Goal: Check status: Check status

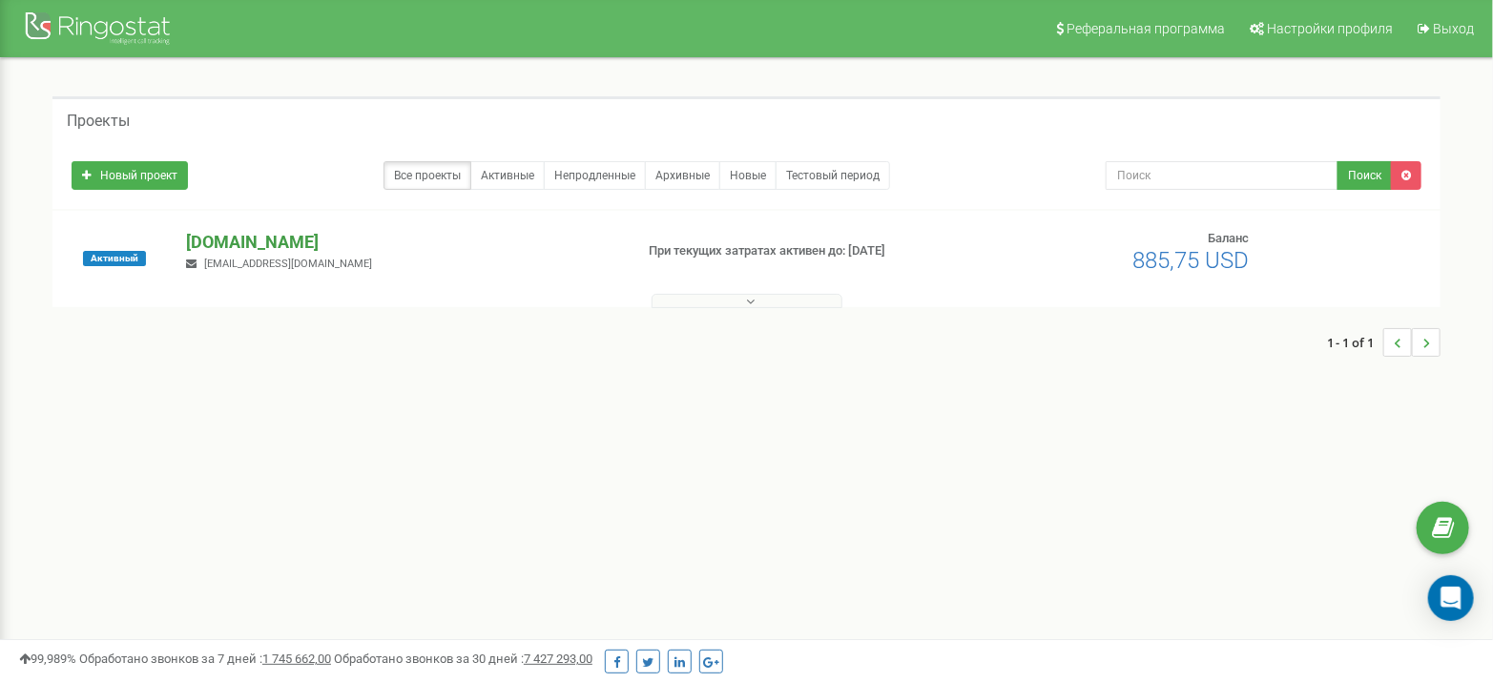
click at [253, 238] on p "[DOMAIN_NAME]" at bounding box center [401, 242] width 431 height 25
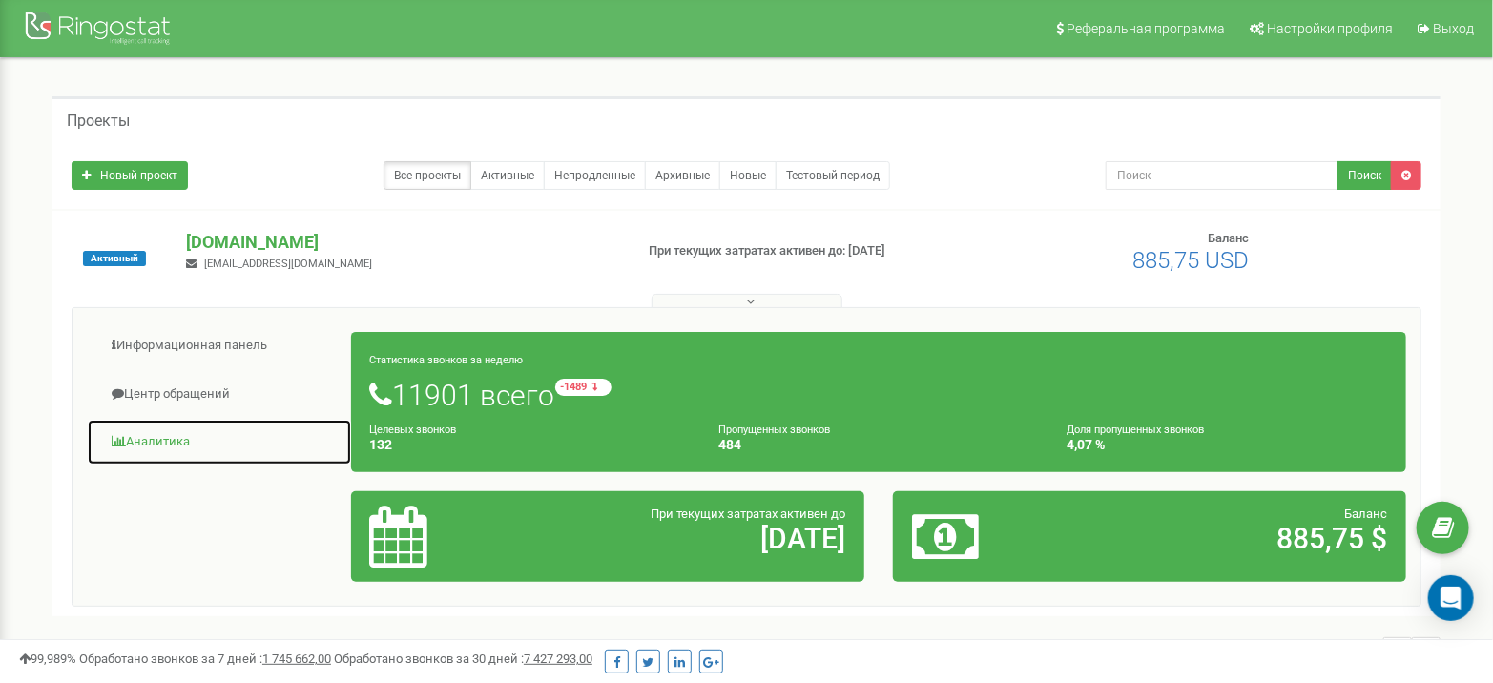
click at [179, 425] on link "Аналитика" at bounding box center [219, 442] width 265 height 47
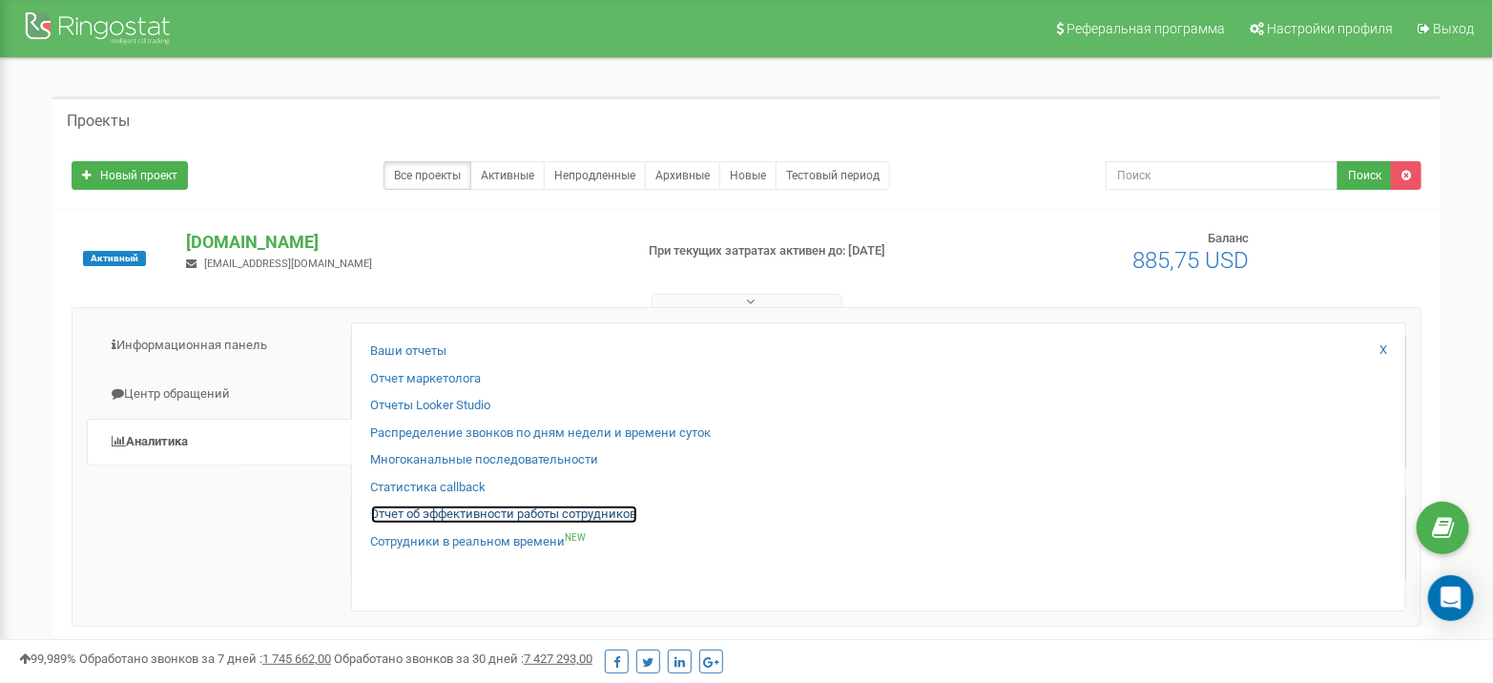
click at [491, 508] on link "Отчет об эффективности работы сотрудников" at bounding box center [504, 515] width 266 height 18
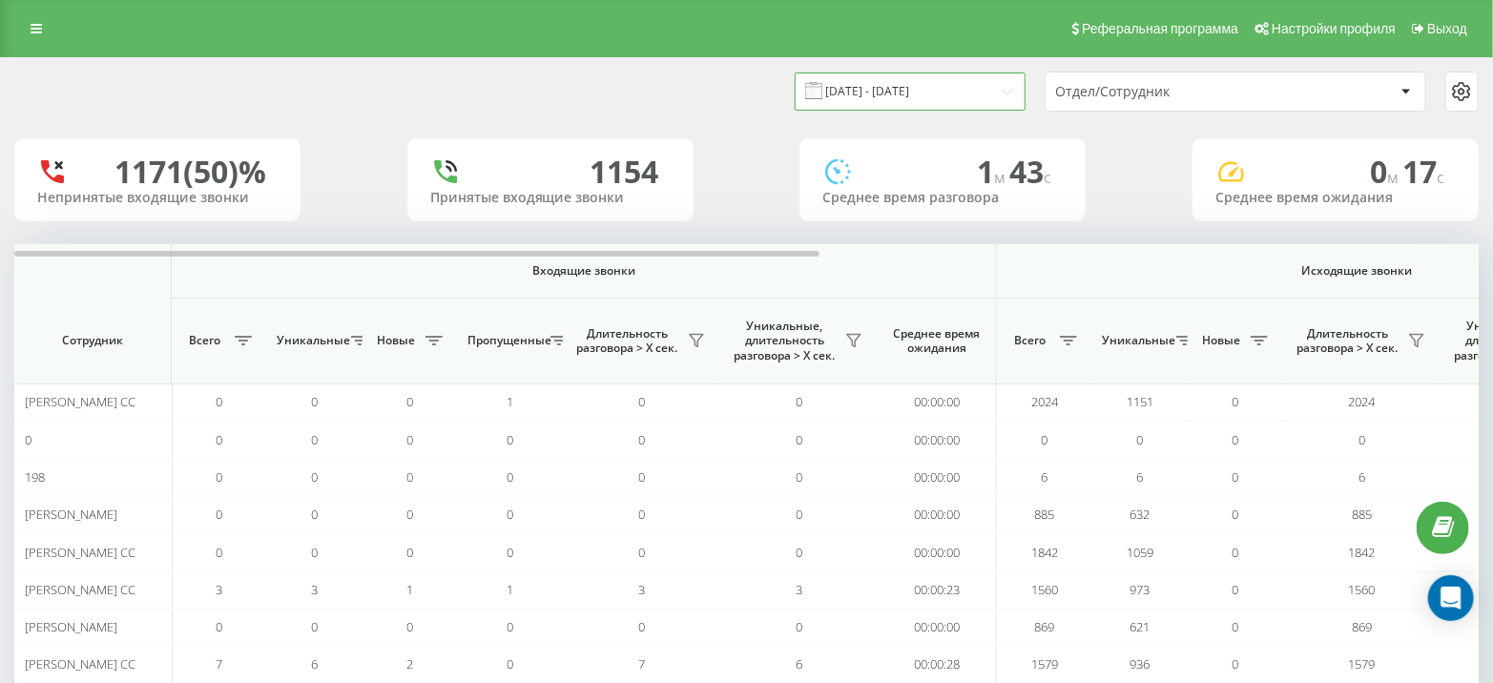
click at [959, 95] on input "[DATE] - [DATE]" at bounding box center [910, 91] width 231 height 37
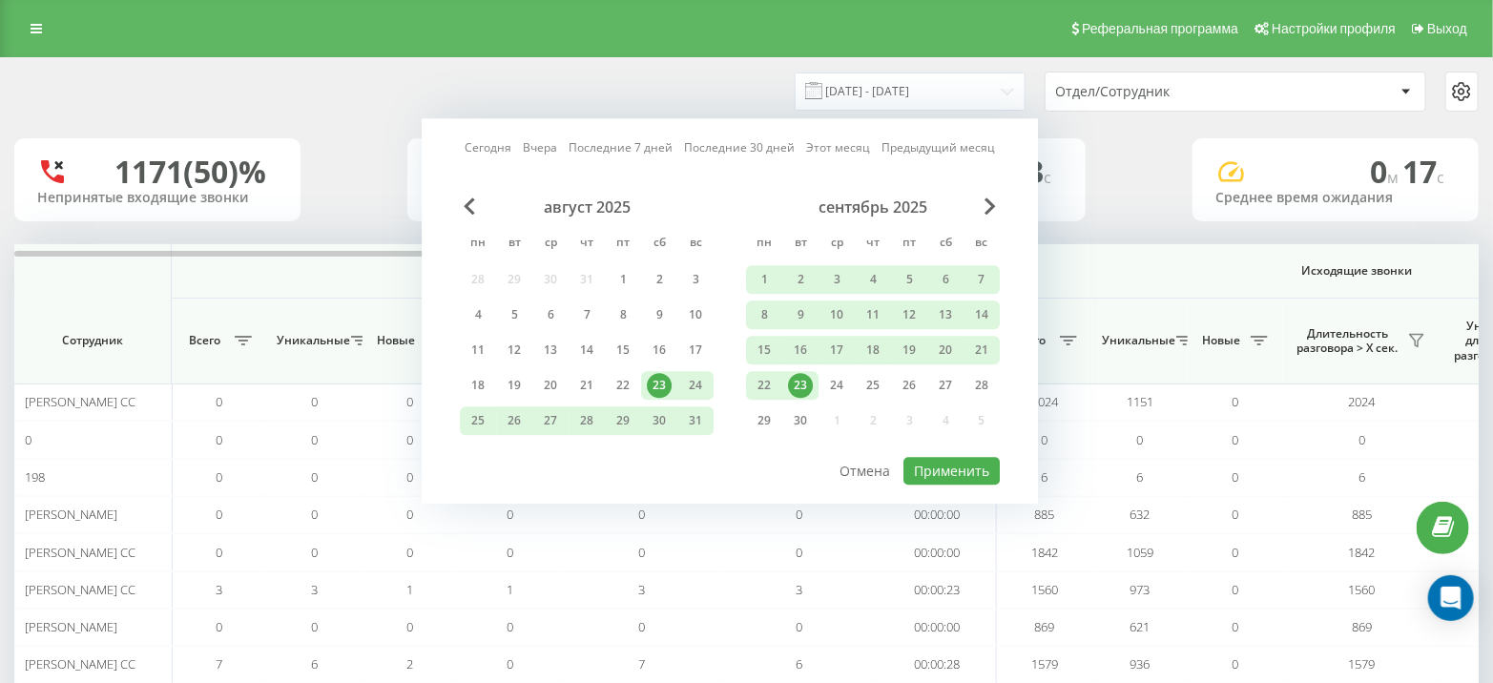
click at [804, 377] on div "23" at bounding box center [800, 385] width 25 height 25
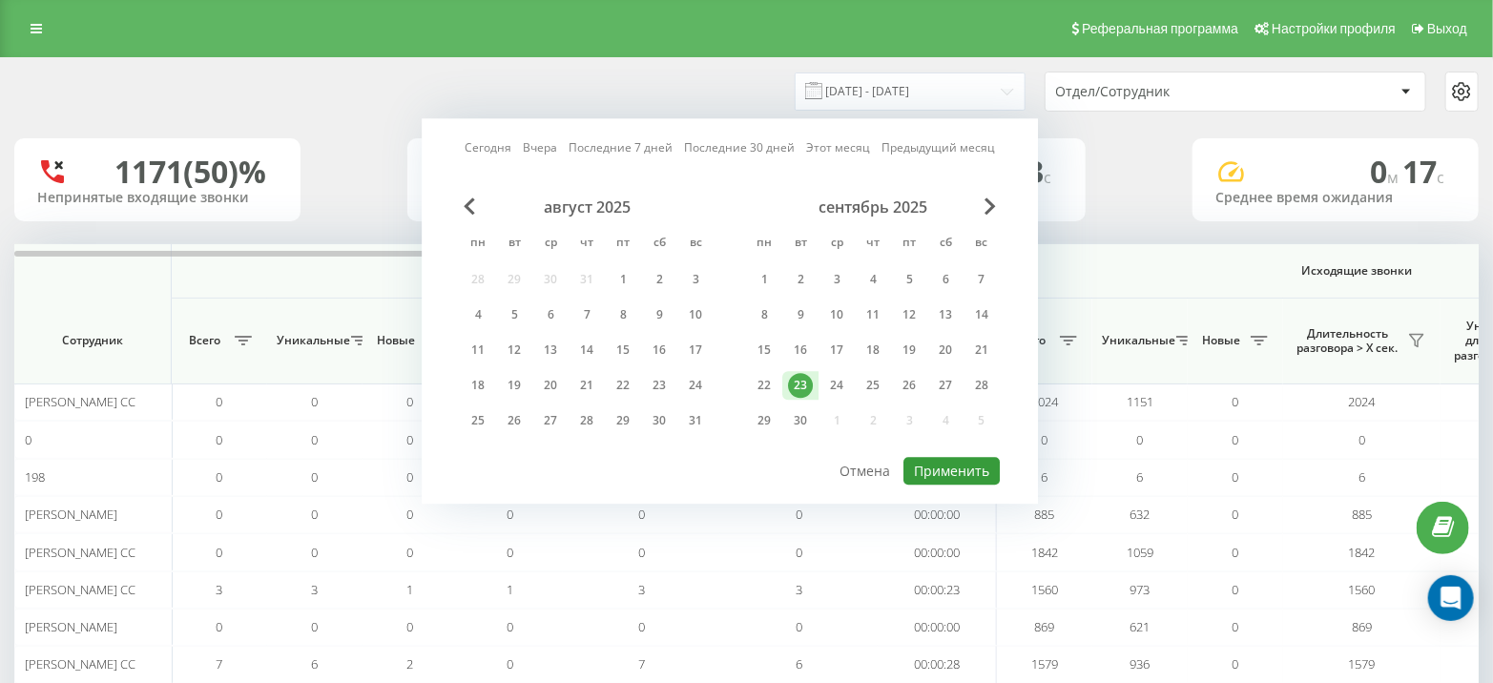
click at [958, 474] on button "Применить" at bounding box center [951, 471] width 96 height 28
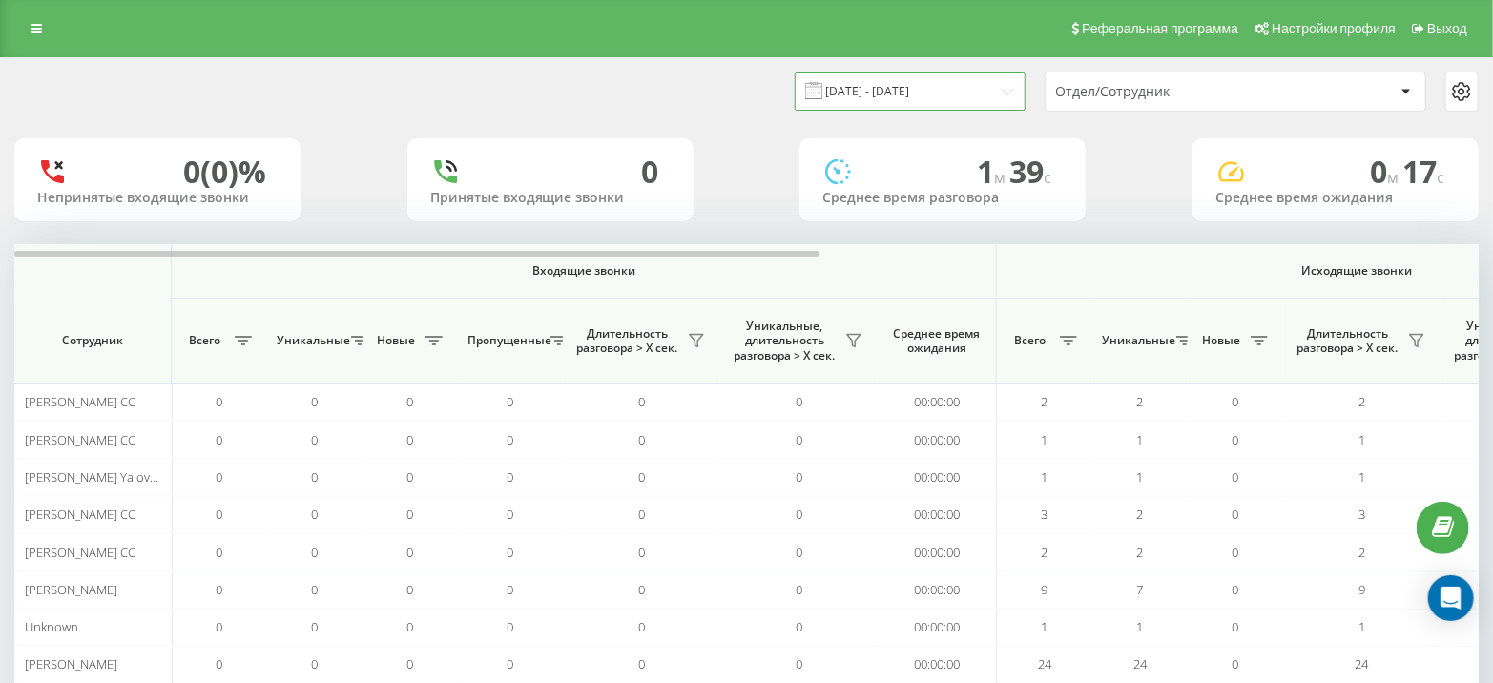
click at [871, 101] on input "[DATE] - [DATE]" at bounding box center [910, 91] width 231 height 37
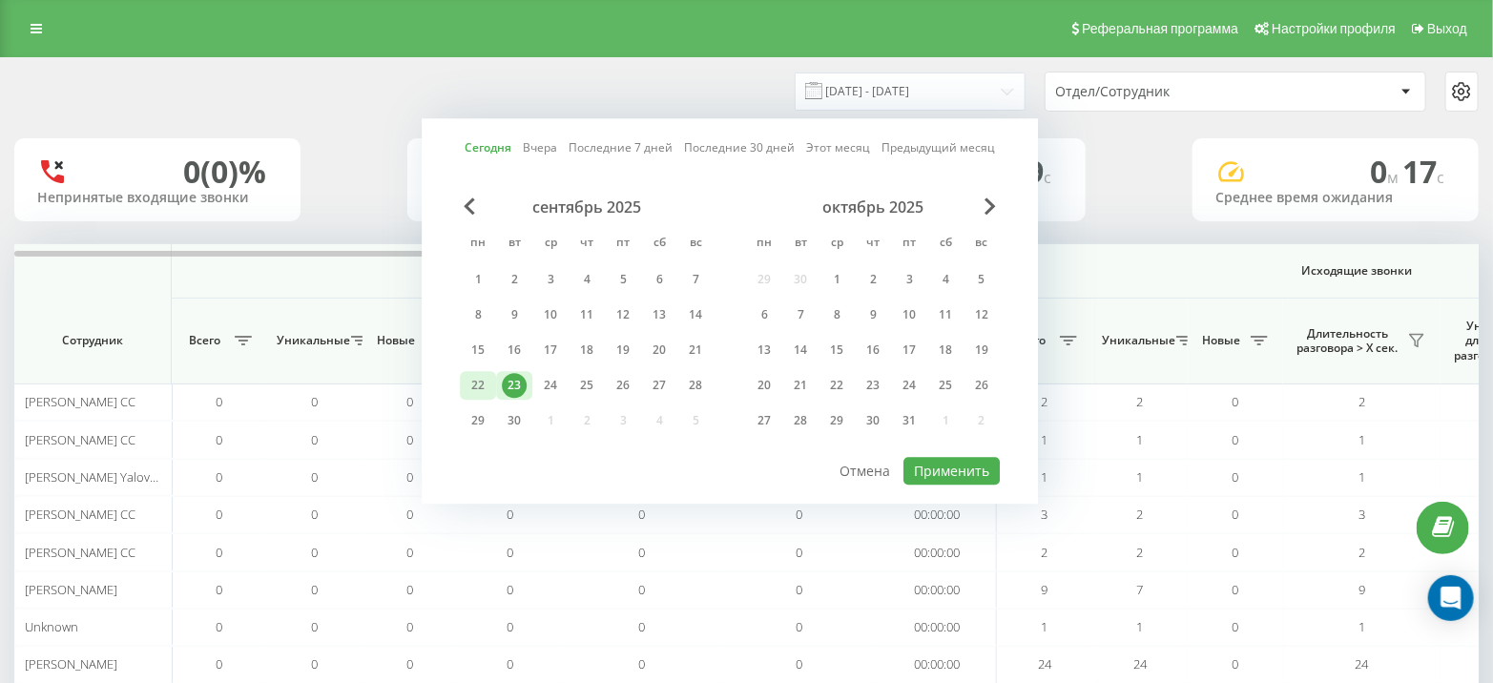
click at [483, 376] on div "22" at bounding box center [478, 385] width 25 height 25
click at [931, 465] on button "Применить" at bounding box center [951, 471] width 96 height 28
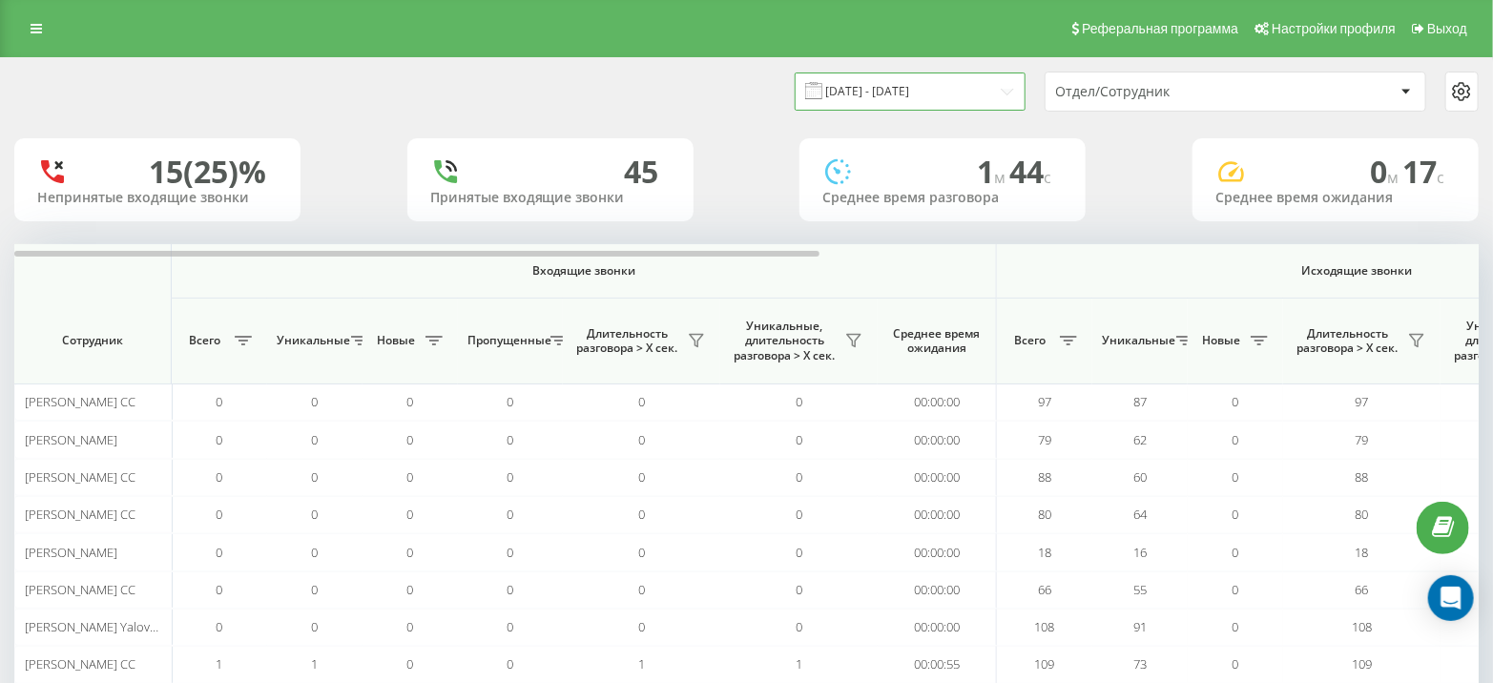
click at [939, 78] on input "[DATE] - [DATE]" at bounding box center [910, 91] width 231 height 37
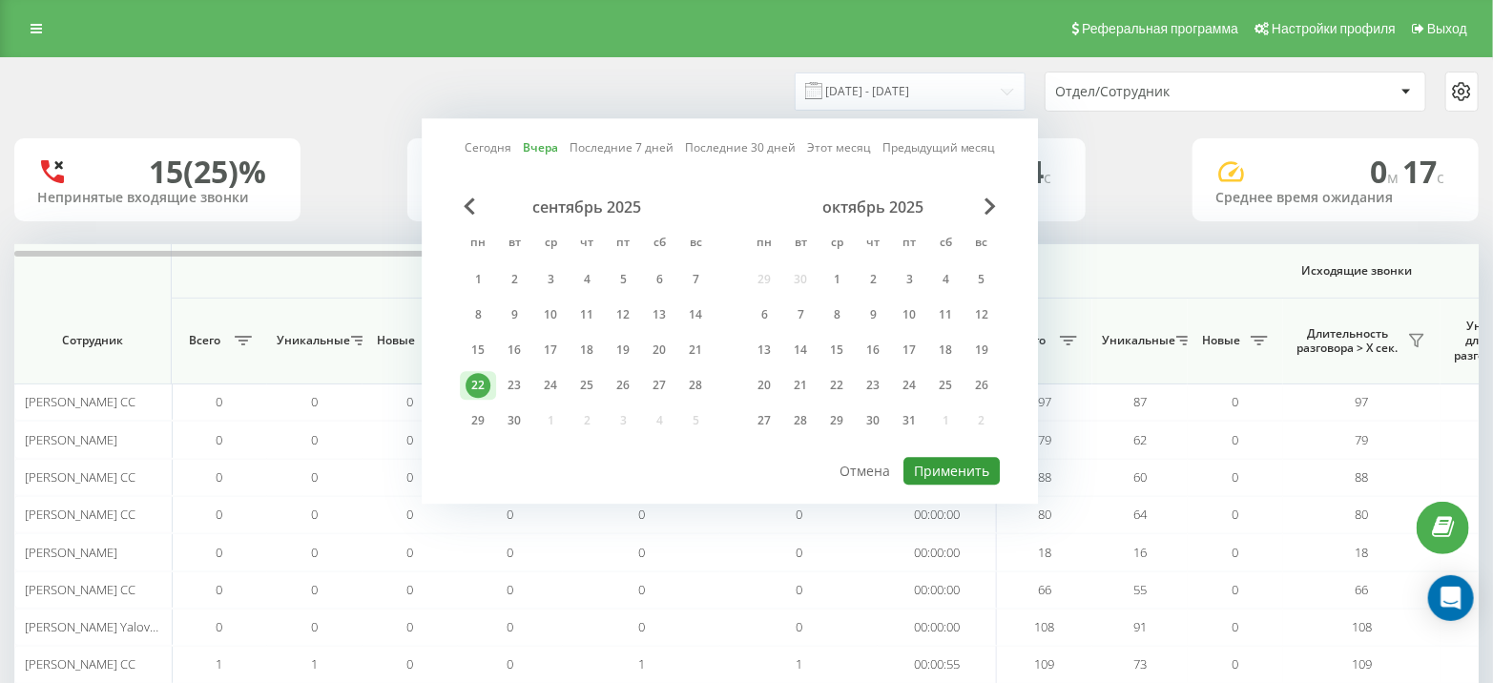
click at [964, 470] on button "Применить" at bounding box center [951, 471] width 96 height 28
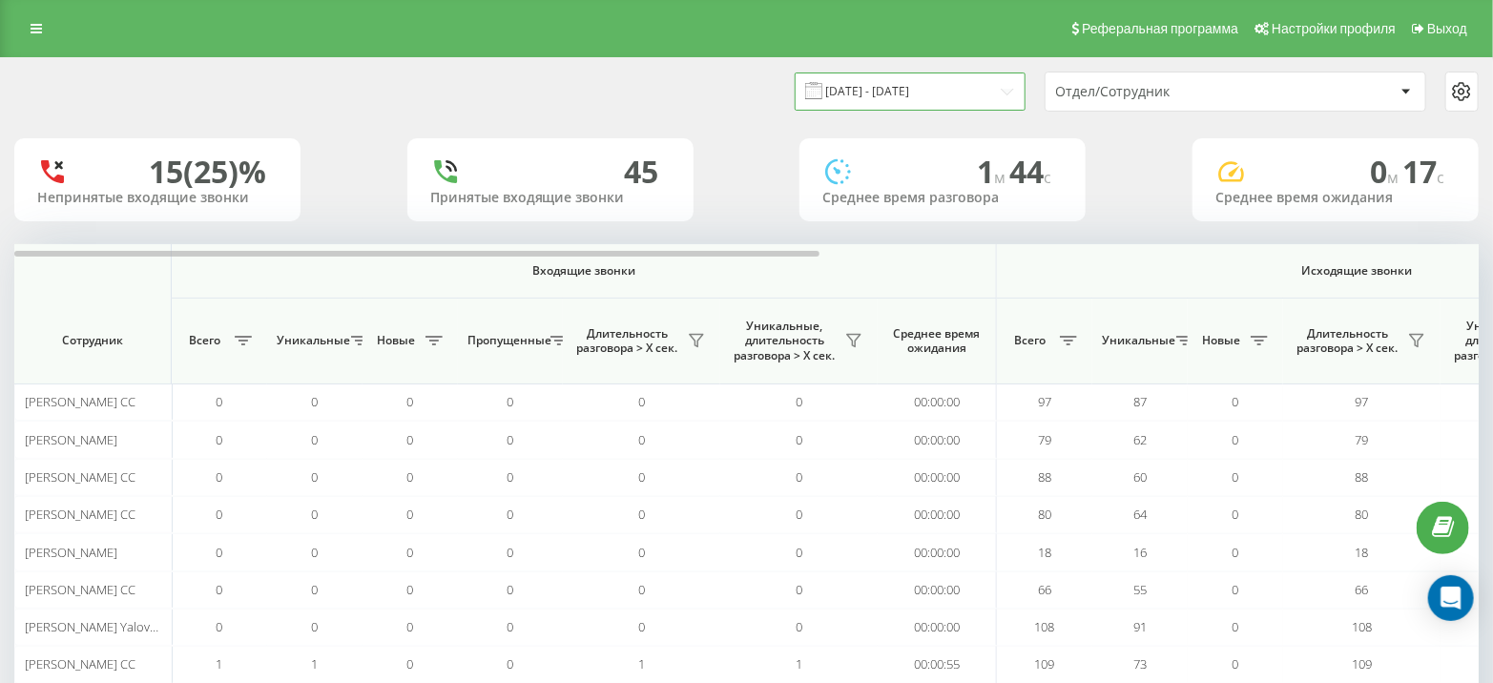
click at [935, 105] on input "22.09.2025 - 22.09.2025" at bounding box center [910, 91] width 231 height 37
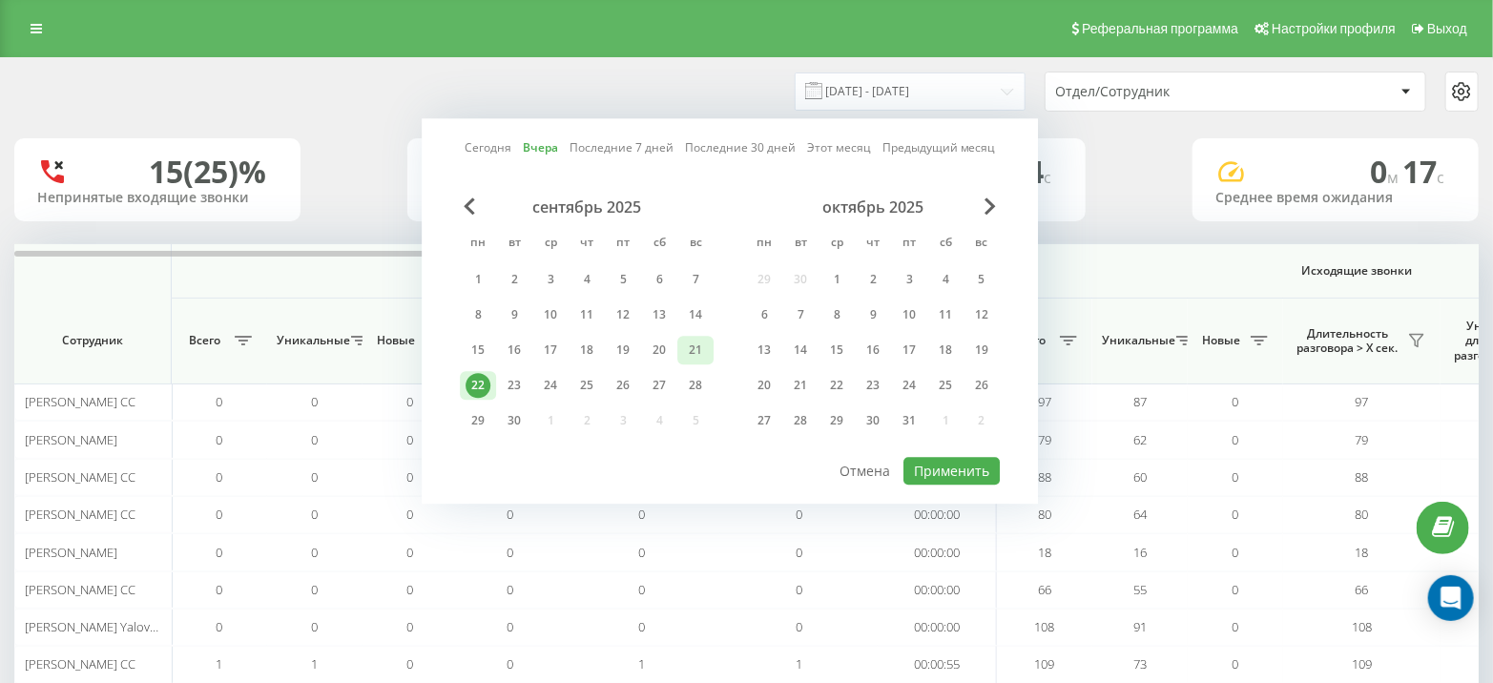
click at [690, 348] on div "21" at bounding box center [695, 350] width 25 height 25
click at [940, 479] on button "Применить" at bounding box center [951, 471] width 96 height 28
type input "21.09.2025 - 21.09.2025"
